Goal: Task Accomplishment & Management: Manage account settings

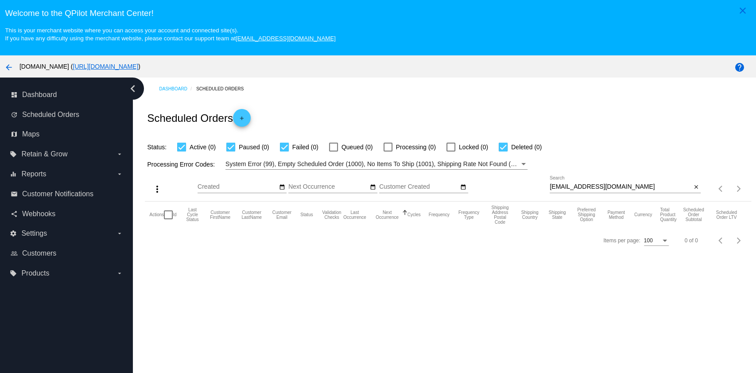
scroll to position [56, 0]
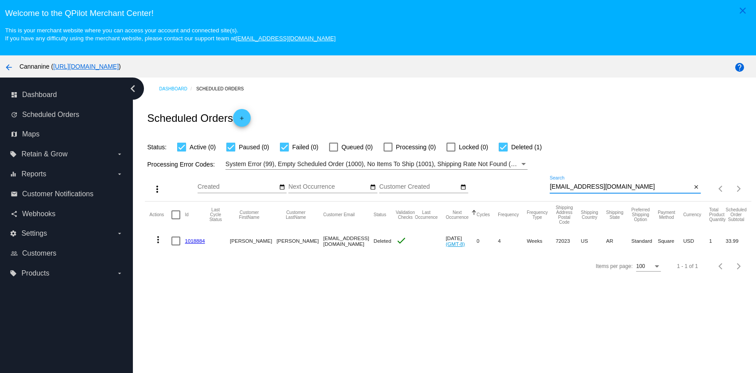
scroll to position [56, 0]
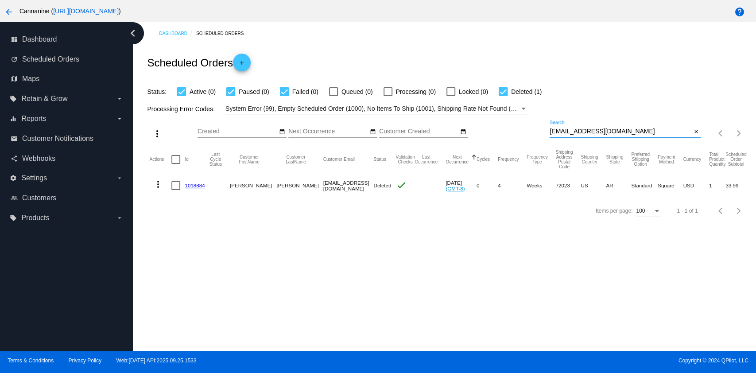
click at [636, 130] on input "[EMAIL_ADDRESS][DOMAIN_NAME]" at bounding box center [621, 131] width 142 height 7
paste input "cscanatomyarts"
click at [633, 131] on input "[EMAIL_ADDRESS][DOMAIN_NAME]" at bounding box center [621, 131] width 142 height 7
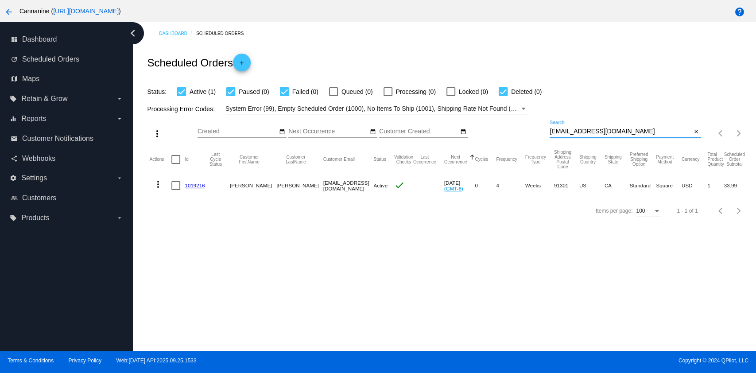
click at [633, 131] on input "[EMAIL_ADDRESS][DOMAIN_NAME]" at bounding box center [621, 131] width 142 height 7
click at [160, 183] on mat-icon "more_vert" at bounding box center [158, 184] width 11 height 11
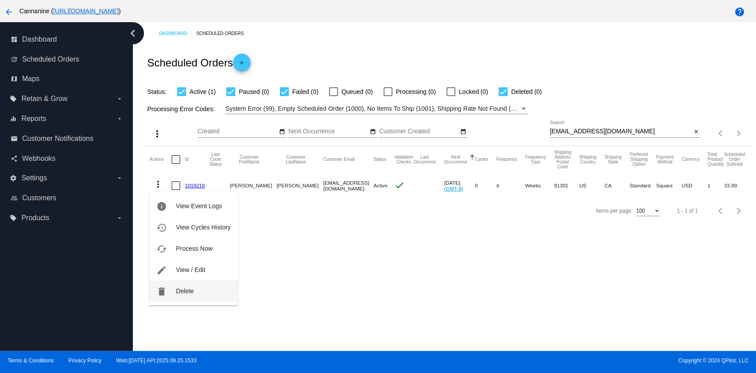
click at [188, 290] on span "Delete" at bounding box center [185, 291] width 18 height 7
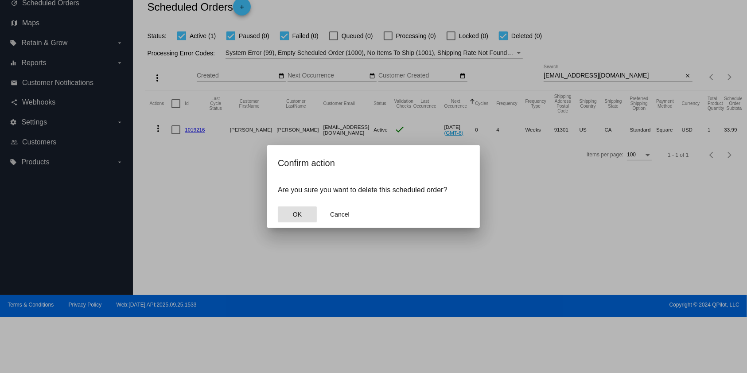
click at [302, 212] on button "OK" at bounding box center [297, 215] width 39 height 16
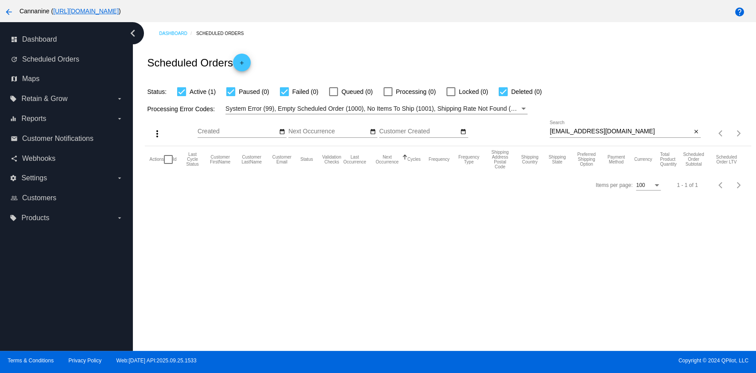
click at [665, 128] on input "[EMAIL_ADDRESS][DOMAIN_NAME]" at bounding box center [621, 131] width 142 height 7
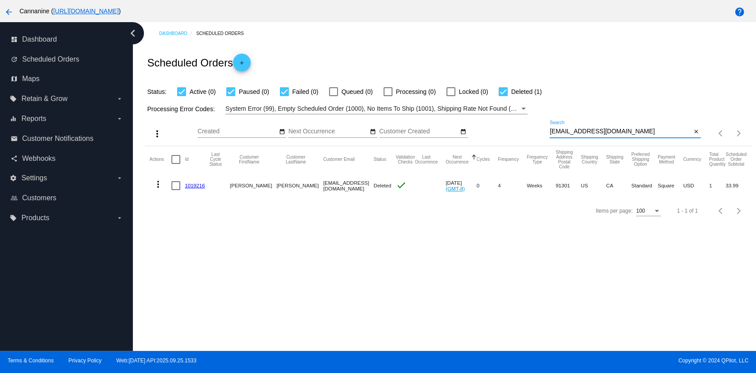
click at [625, 132] on input "[EMAIL_ADDRESS][DOMAIN_NAME]" at bounding box center [621, 131] width 142 height 7
paste input "vicartanddex"
type input "[EMAIL_ADDRESS][DOMAIN_NAME]"
